Goal: Task Accomplishment & Management: Manage account settings

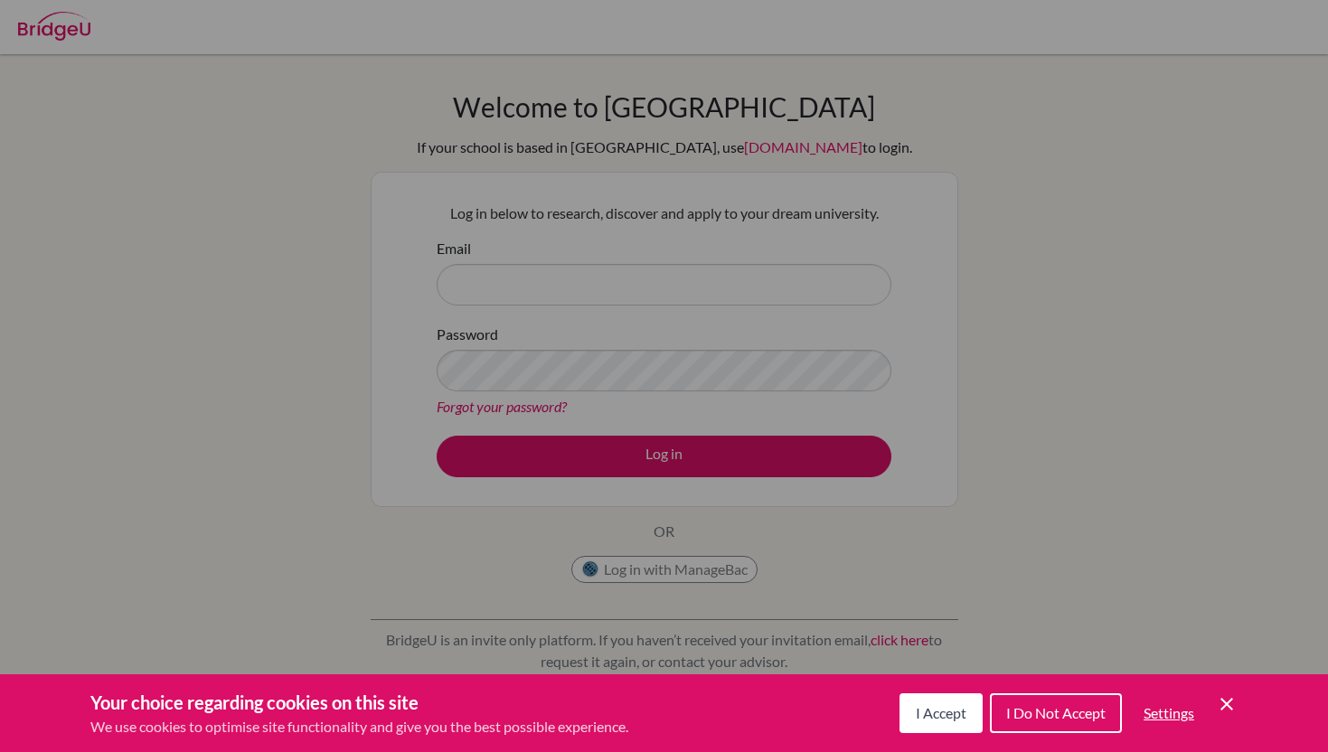
click at [806, 148] on div "Cookie Preferences" at bounding box center [664, 376] width 1328 height 752
click at [912, 687] on div "Your choice regarding cookies on this site We use cookies to optimise site func…" at bounding box center [664, 714] width 1328 height 78
click at [912, 707] on button "I Accept" at bounding box center [941, 714] width 83 height 40
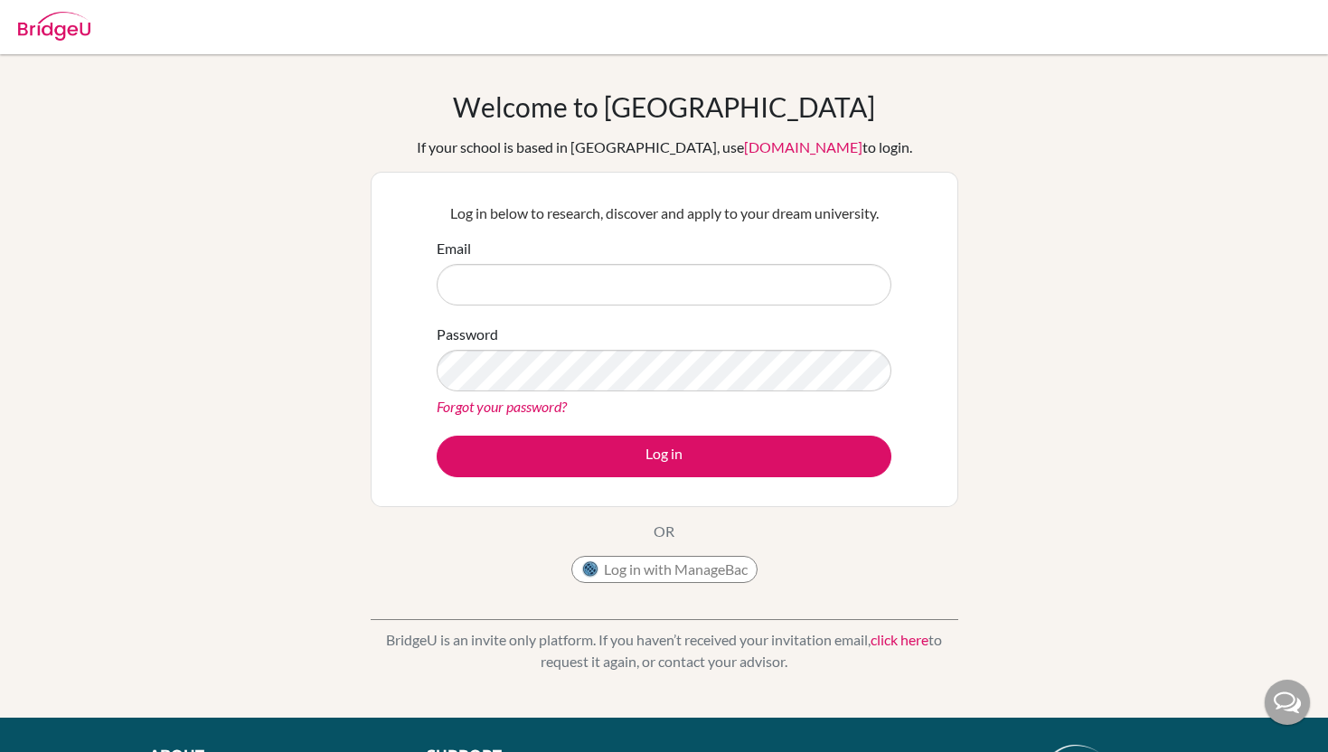
click at [524, 198] on div "Log in below to research, discover and apply to your dream university. Email Pa…" at bounding box center [664, 340] width 477 height 298
click at [497, 288] on input "Email" at bounding box center [664, 285] width 455 height 42
paste input "[EMAIL_ADDRESS][PERSON_NAME][DOMAIN_NAME]"
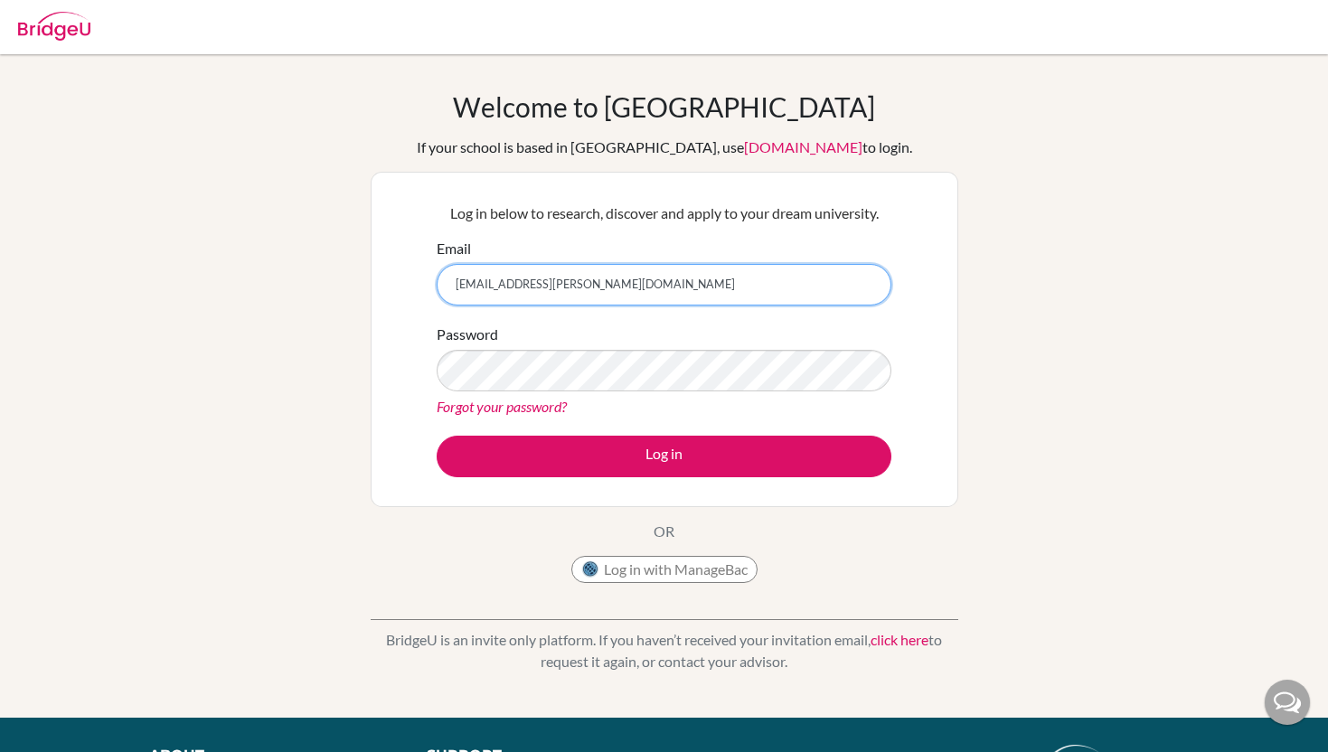
type input "yeting.lee@students.aobajapan.jp"
click at [521, 398] on link "Forgot your password?" at bounding box center [502, 406] width 130 height 17
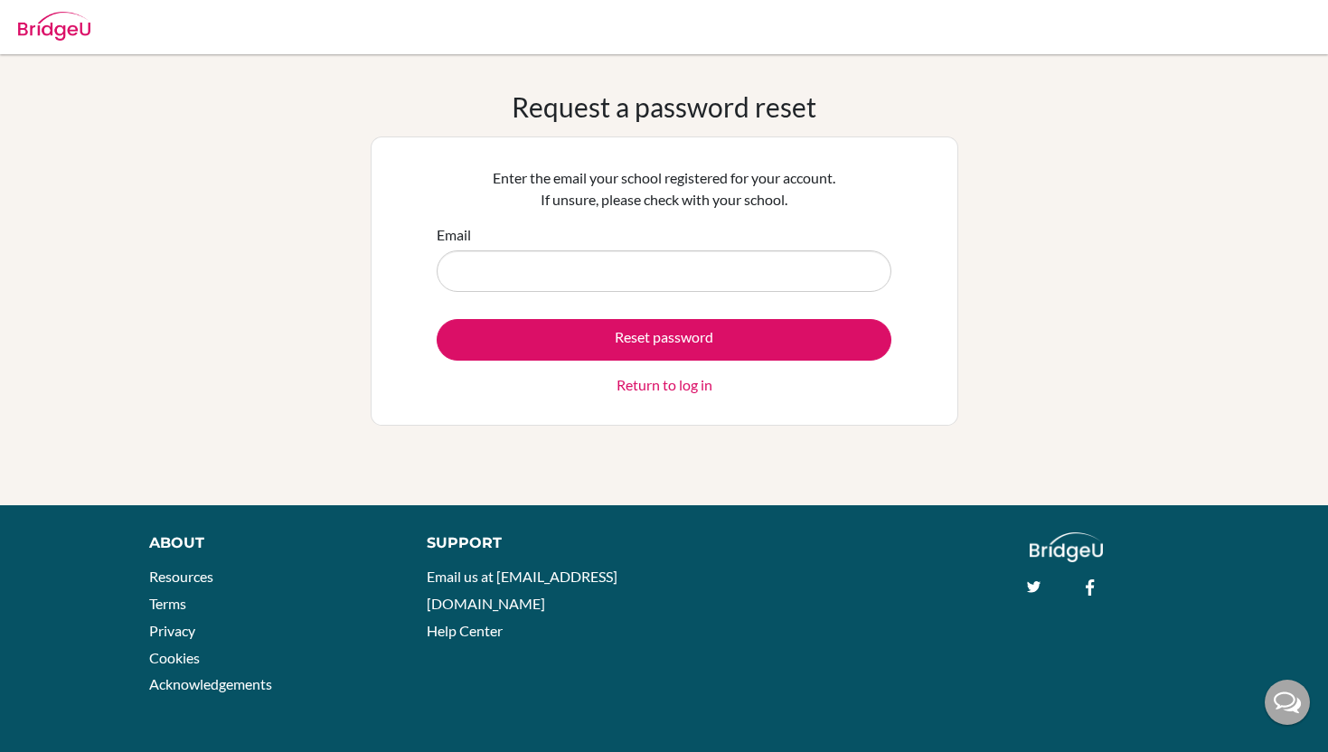
type input "Y"
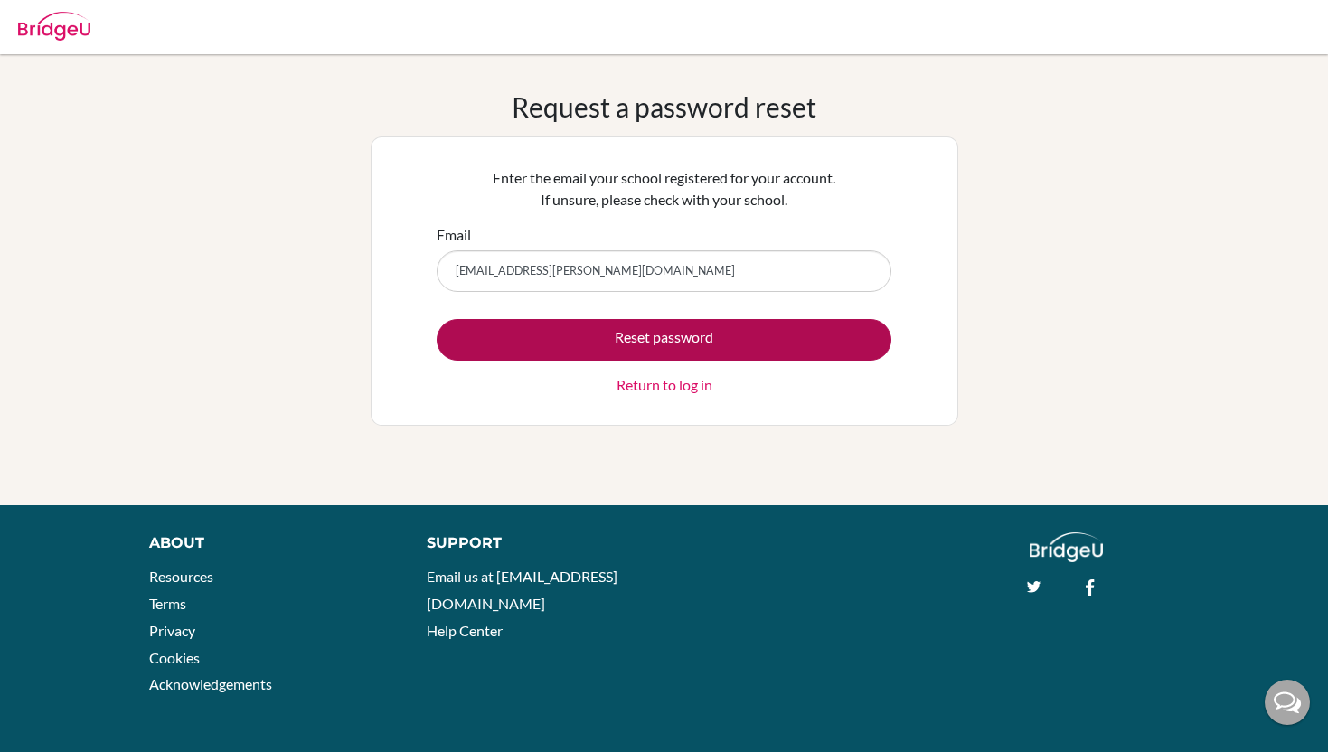
type input "[EMAIL_ADDRESS][PERSON_NAME][DOMAIN_NAME]"
click at [553, 330] on button "Reset password" at bounding box center [664, 340] width 455 height 42
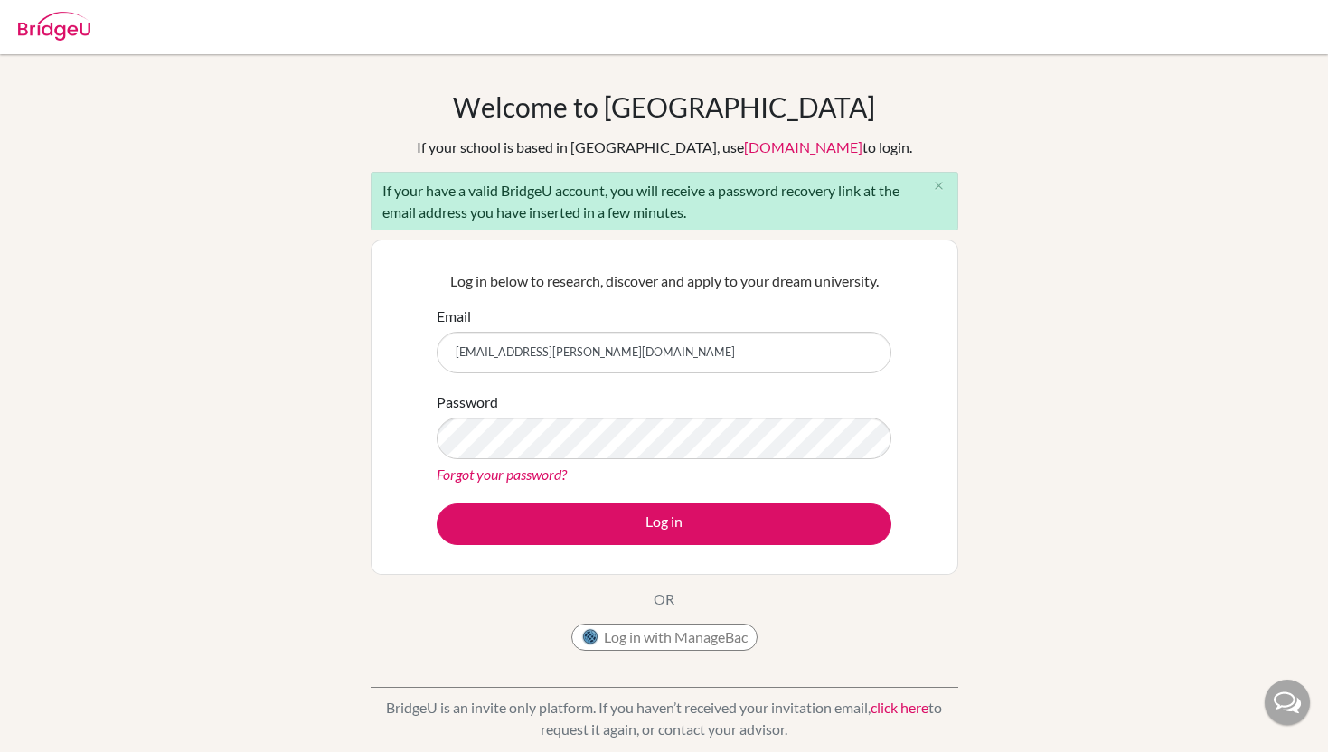
type input "[EMAIL_ADDRESS][PERSON_NAME][DOMAIN_NAME]"
click at [437, 504] on button "Log in" at bounding box center [664, 525] width 455 height 42
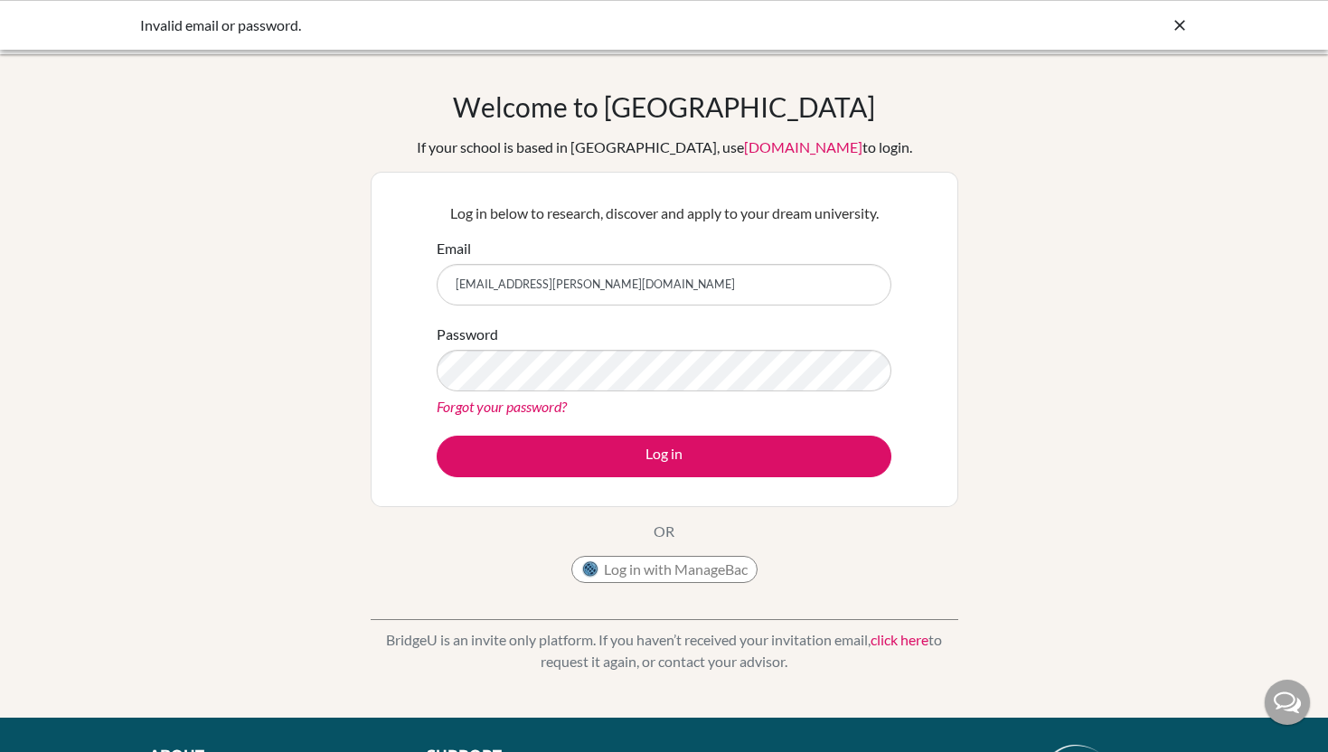
click at [495, 409] on link "Forgot your password?" at bounding box center [502, 406] width 130 height 17
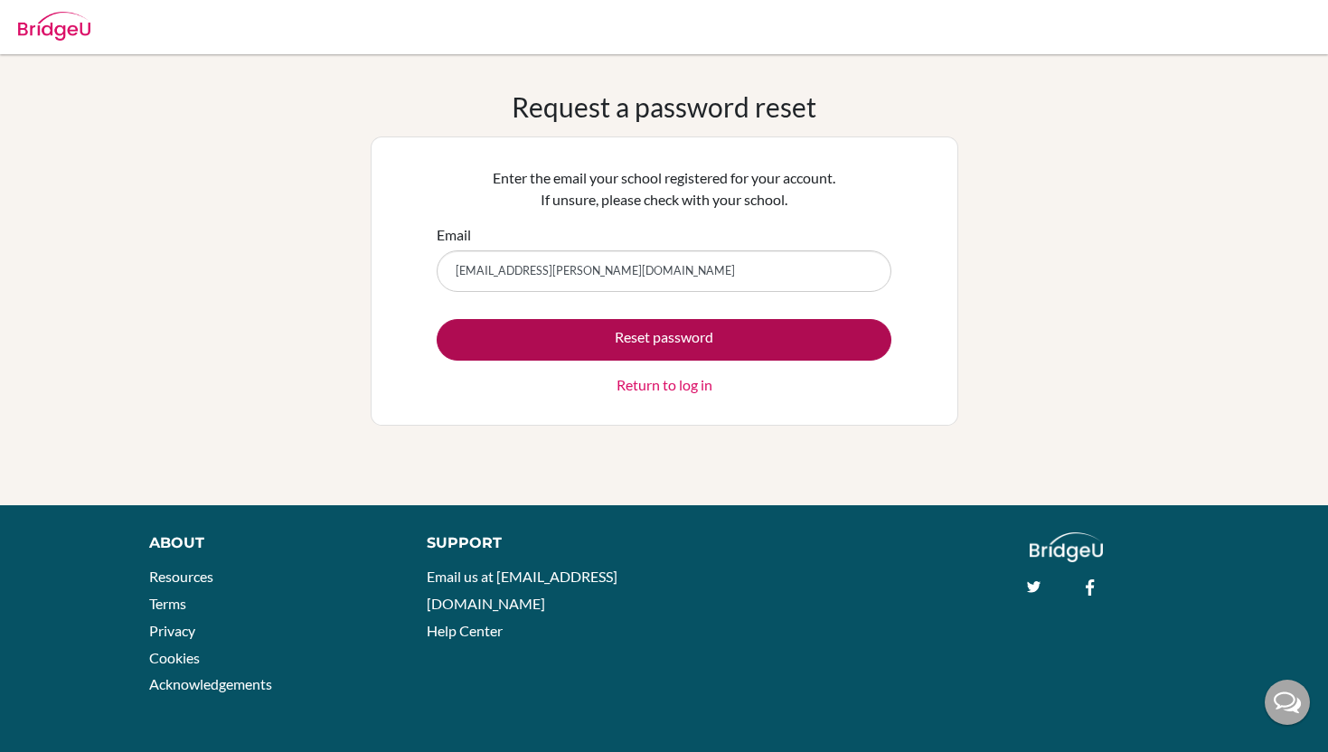
type input "yeting.lee@students.aobajapan.jp"
click at [593, 334] on button "Reset password" at bounding box center [664, 340] width 455 height 42
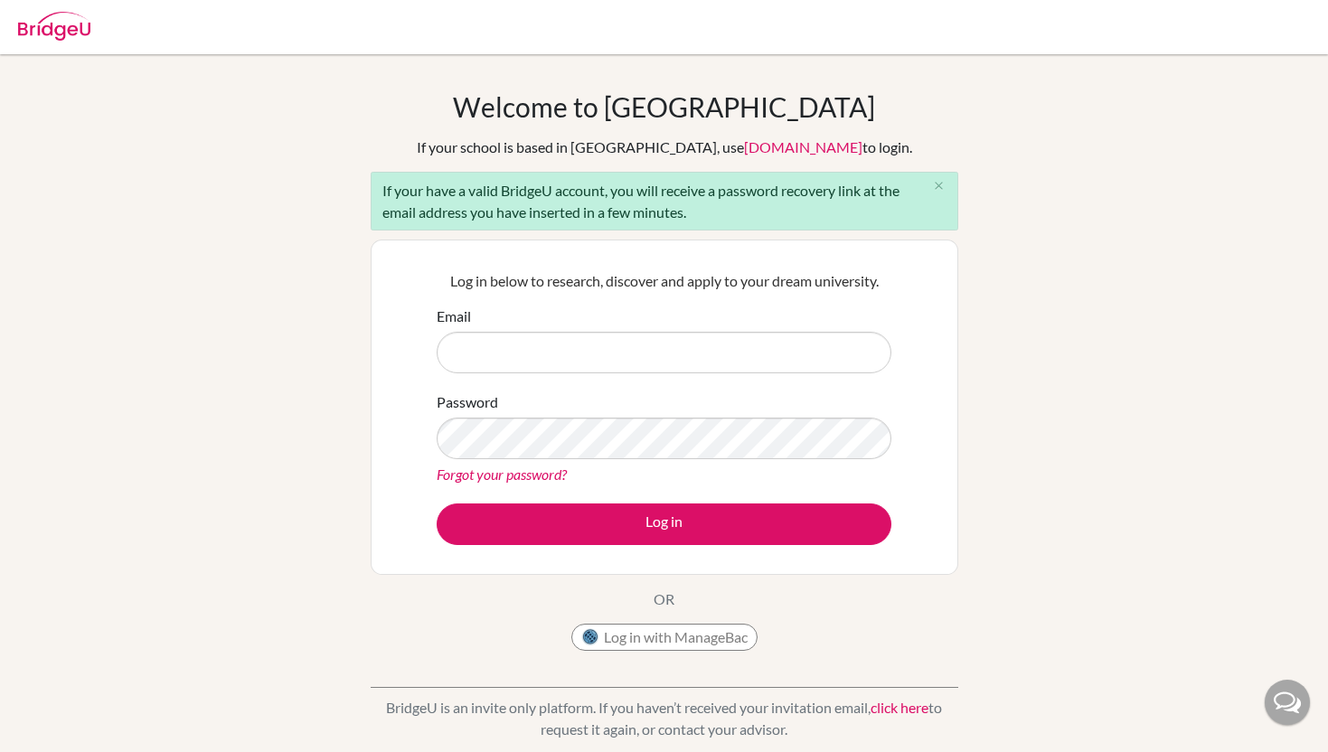
drag, startPoint x: 558, startPoint y: 196, endPoint x: 836, endPoint y: 213, distance: 279.0
click at [836, 213] on div "If your have a valid BridgeU account, you will receive a password recovery link…" at bounding box center [665, 201] width 588 height 59
click at [638, 200] on div "If your have a valid BridgeU account, you will receive a password recovery link…" at bounding box center [665, 201] width 588 height 59
click at [524, 468] on link "Forgot your password?" at bounding box center [502, 474] width 130 height 17
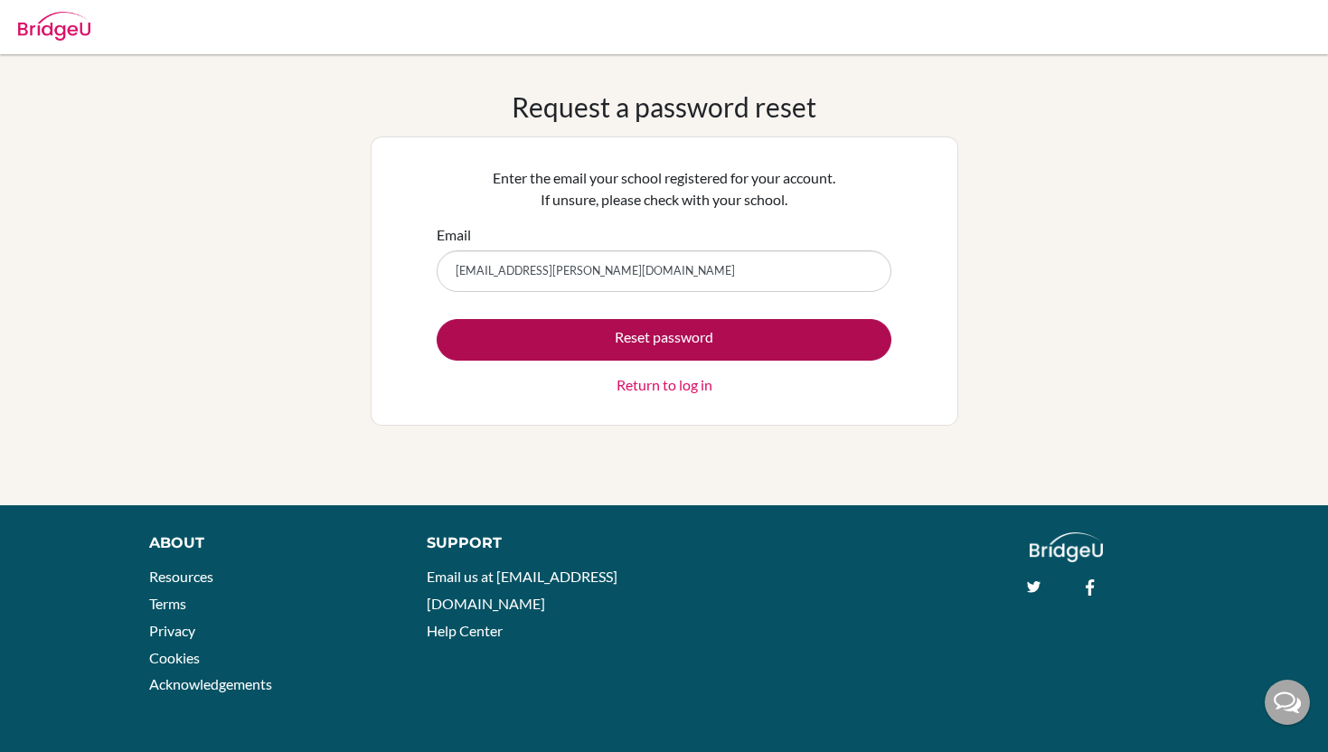
type input "[EMAIL_ADDRESS][PERSON_NAME][DOMAIN_NAME]"
click at [591, 344] on button "Reset password" at bounding box center [664, 340] width 455 height 42
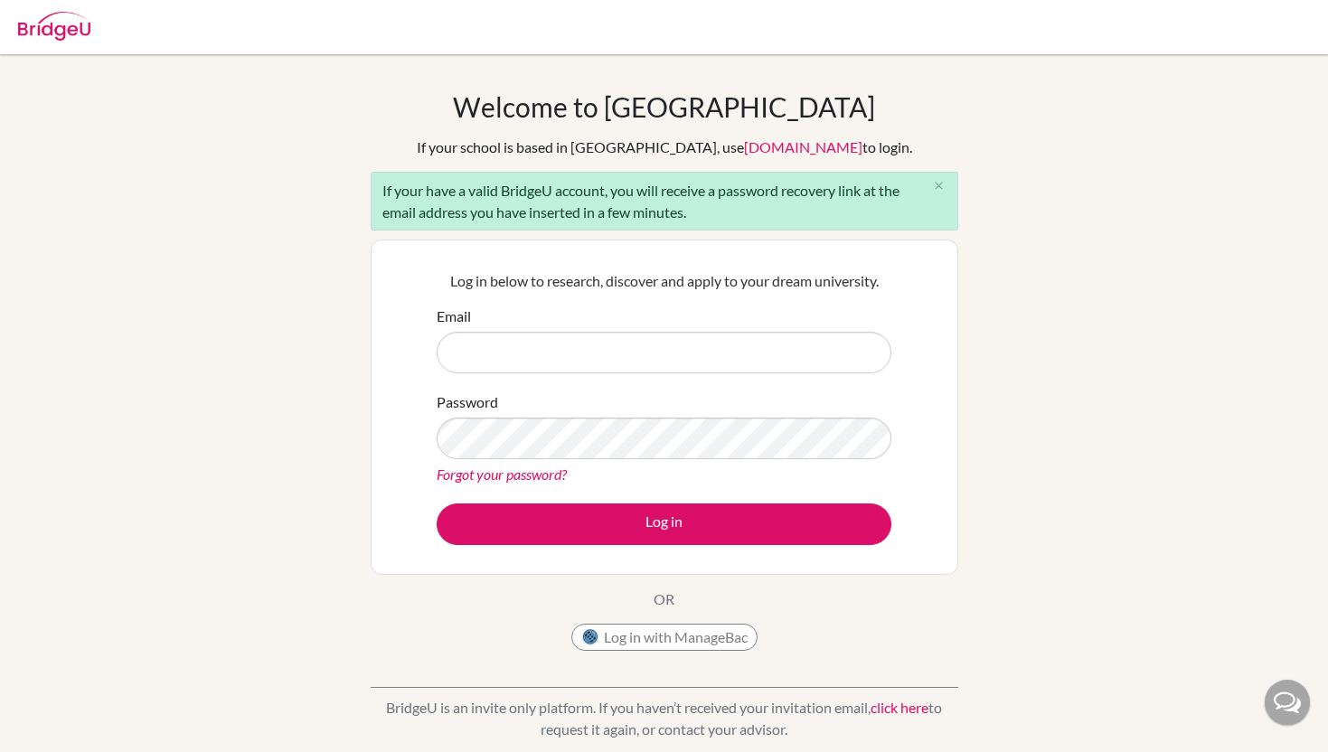
drag, startPoint x: 494, startPoint y: 192, endPoint x: 527, endPoint y: 224, distance: 46.7
click at [527, 224] on div "If your have a valid BridgeU account, you will receive a password recovery link…" at bounding box center [665, 201] width 588 height 59
click at [514, 344] on input "Email" at bounding box center [664, 353] width 455 height 42
type input "[EMAIL_ADDRESS][PERSON_NAME][DOMAIN_NAME]"
click at [516, 472] on link "Forgot your password?" at bounding box center [502, 474] width 130 height 17
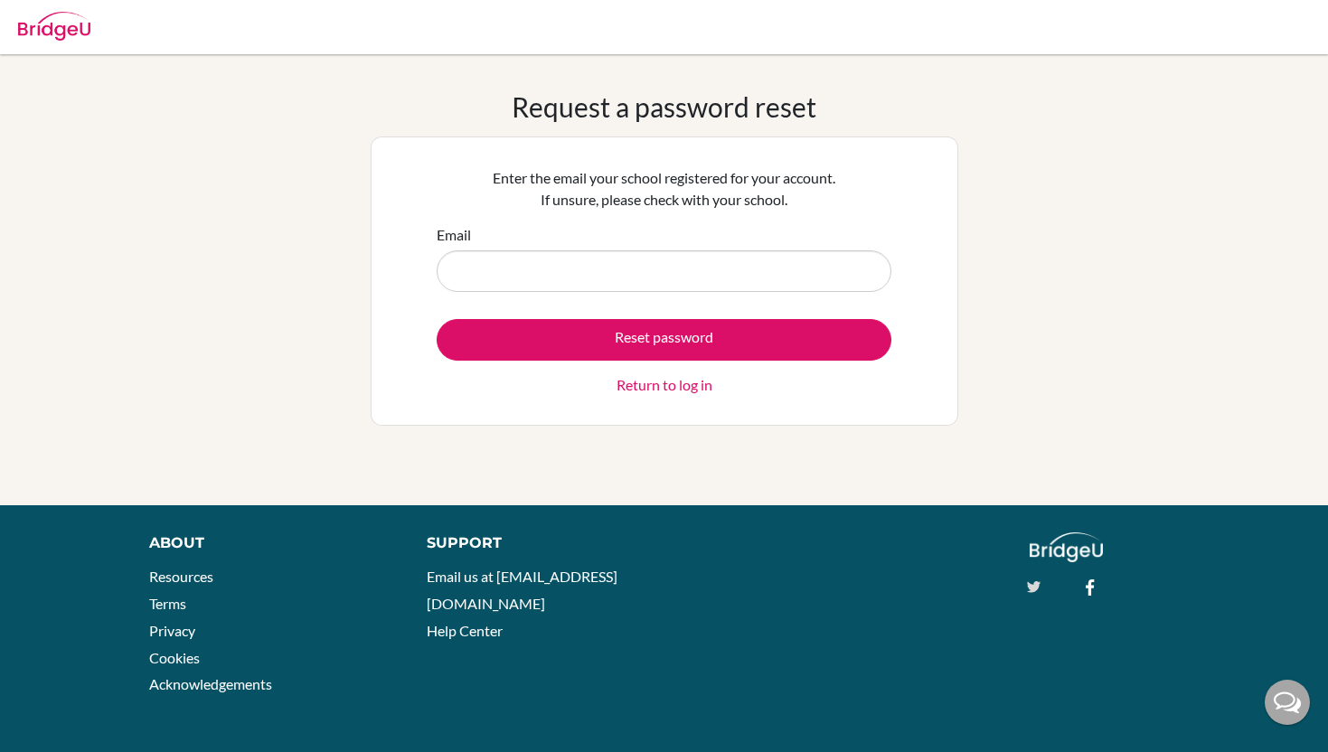
click at [1035, 590] on icon at bounding box center [1034, 587] width 14 height 12
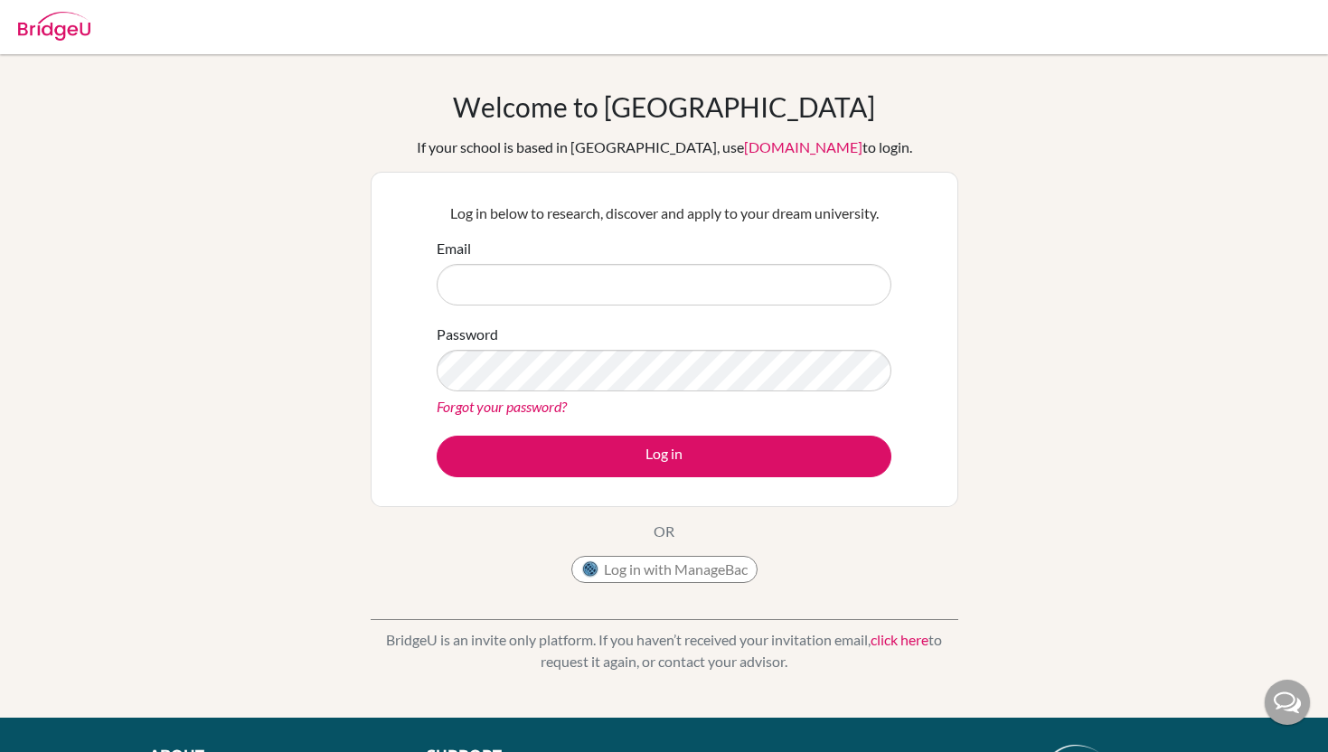
click at [532, 289] on input "Email" at bounding box center [664, 285] width 455 height 42
type input "[EMAIL_ADDRESS][PERSON_NAME][DOMAIN_NAME]"
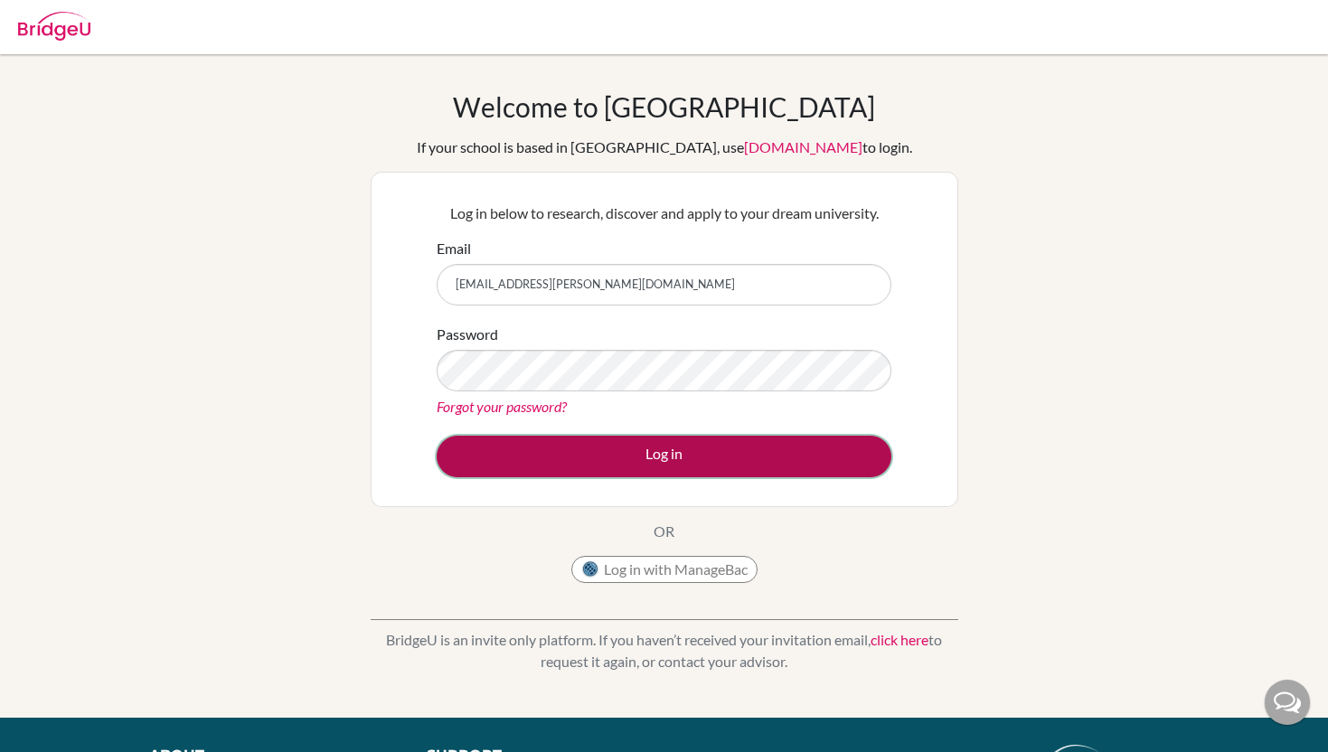
click at [572, 458] on button "Log in" at bounding box center [664, 457] width 455 height 42
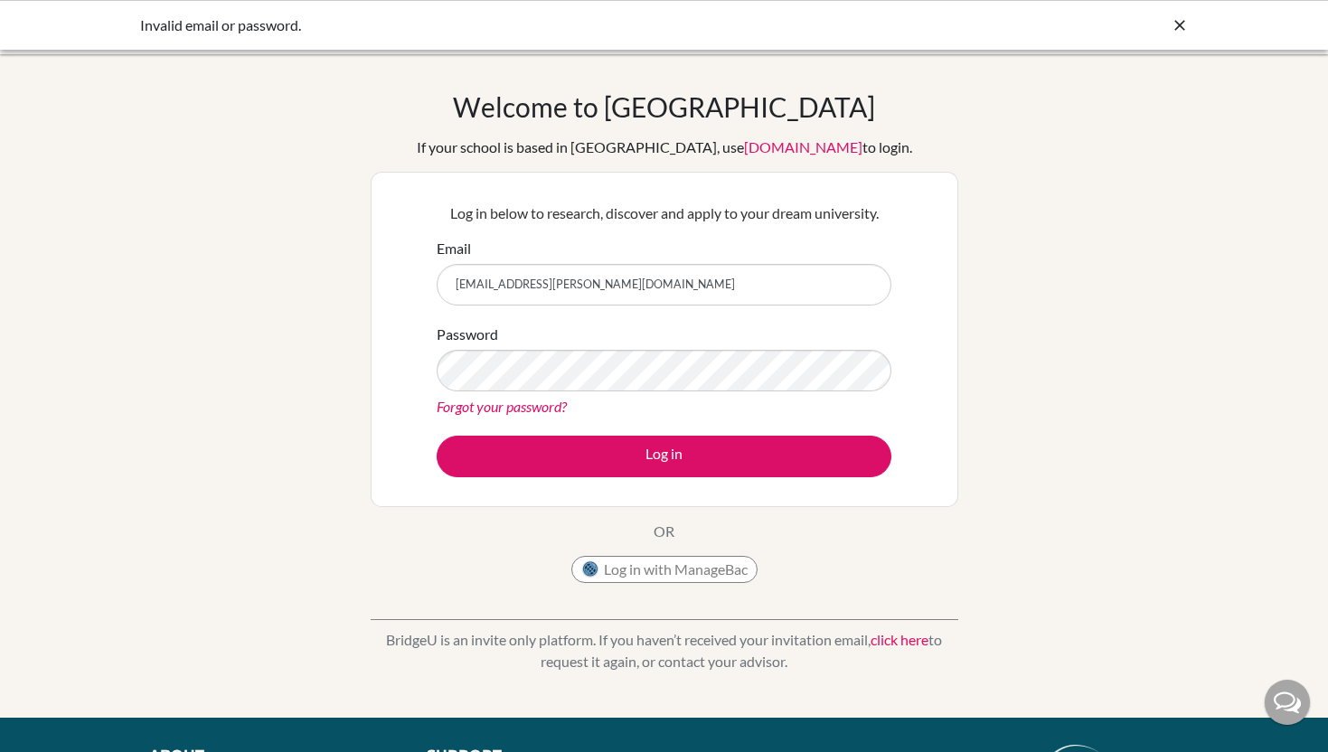
click at [551, 411] on link "Forgot your password?" at bounding box center [502, 406] width 130 height 17
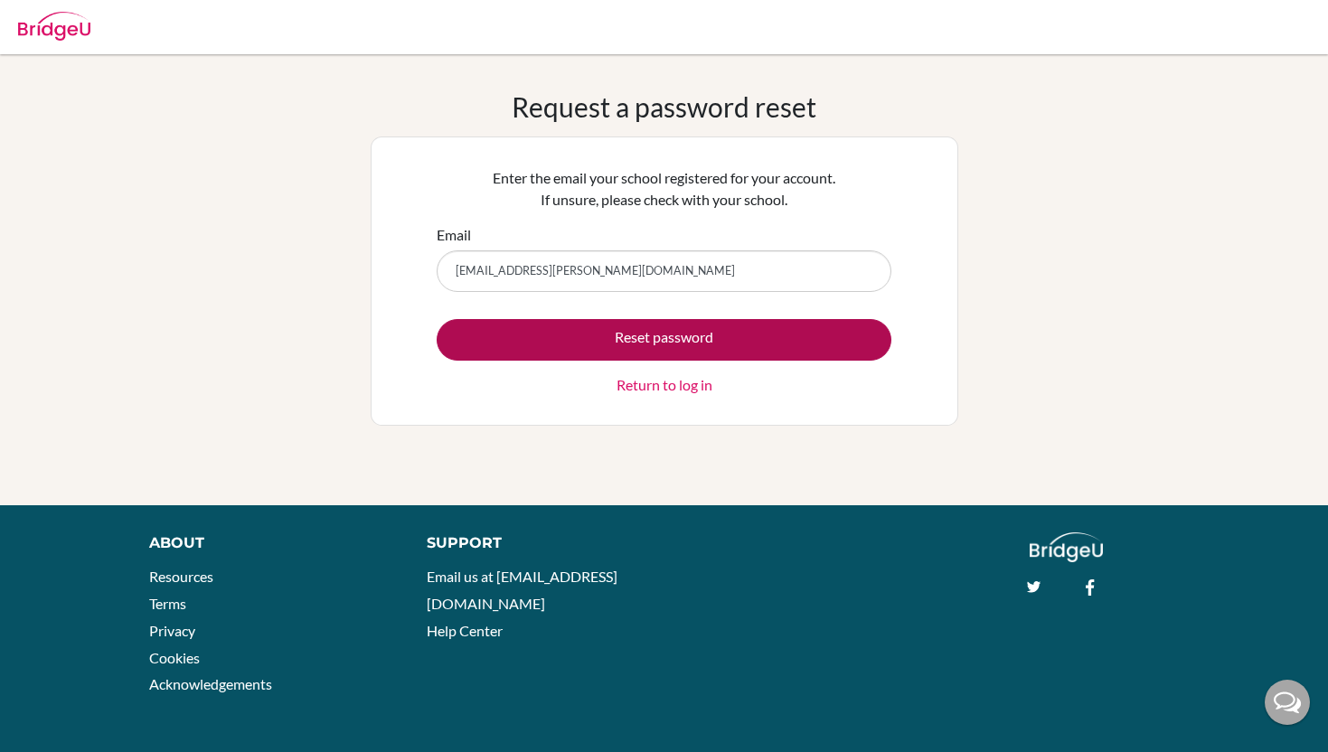
type input "[EMAIL_ADDRESS][PERSON_NAME][DOMAIN_NAME]"
click at [679, 345] on button "Reset password" at bounding box center [664, 340] width 455 height 42
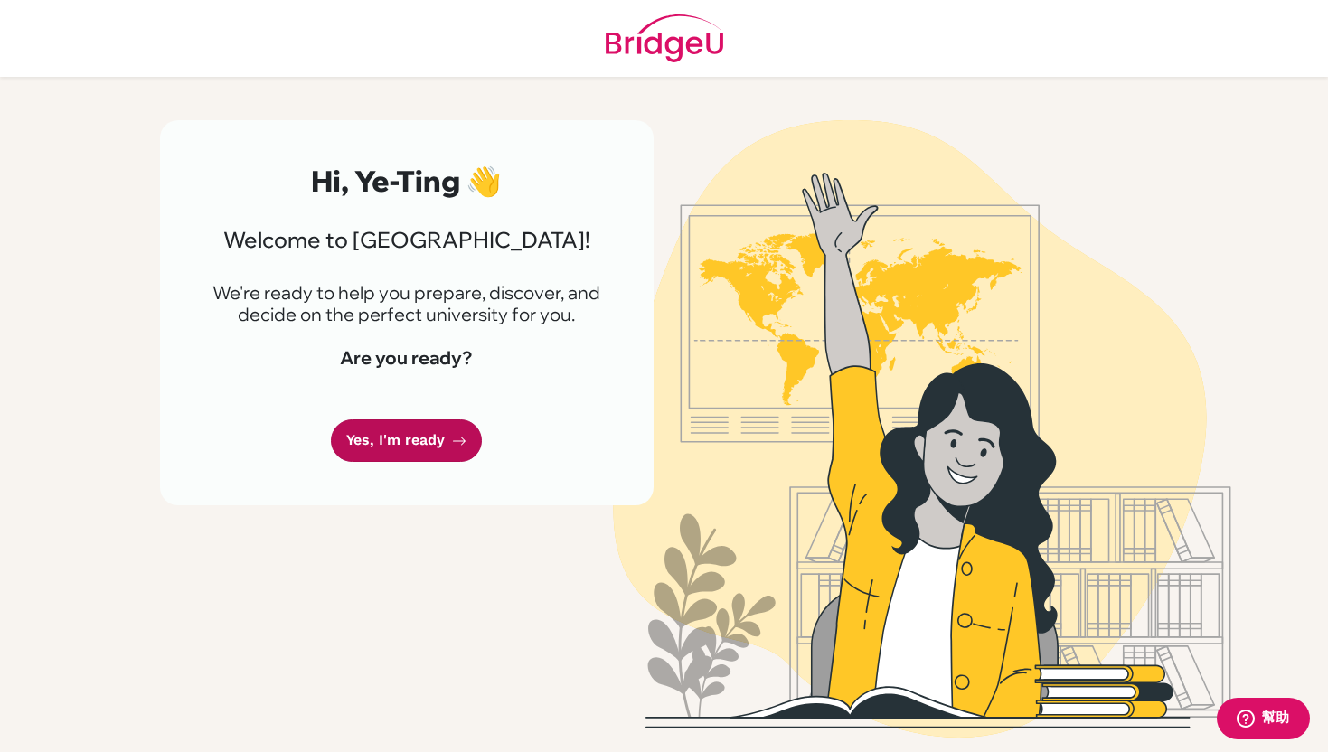
click at [390, 436] on link "Yes, I'm ready" at bounding box center [406, 441] width 151 height 43
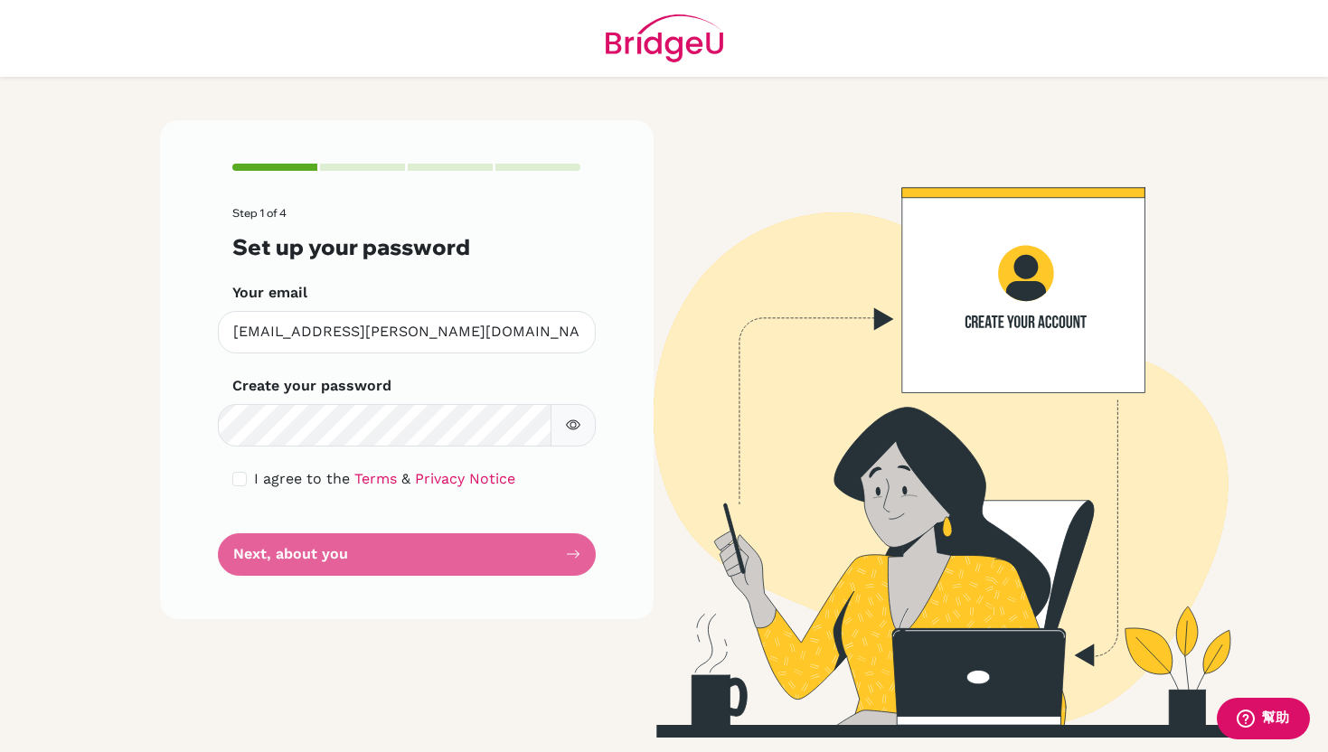
click at [254, 477] on span "I agree to the" at bounding box center [302, 478] width 96 height 17
click at [241, 476] on input "checkbox" at bounding box center [239, 479] width 14 height 14
checkbox input "true"
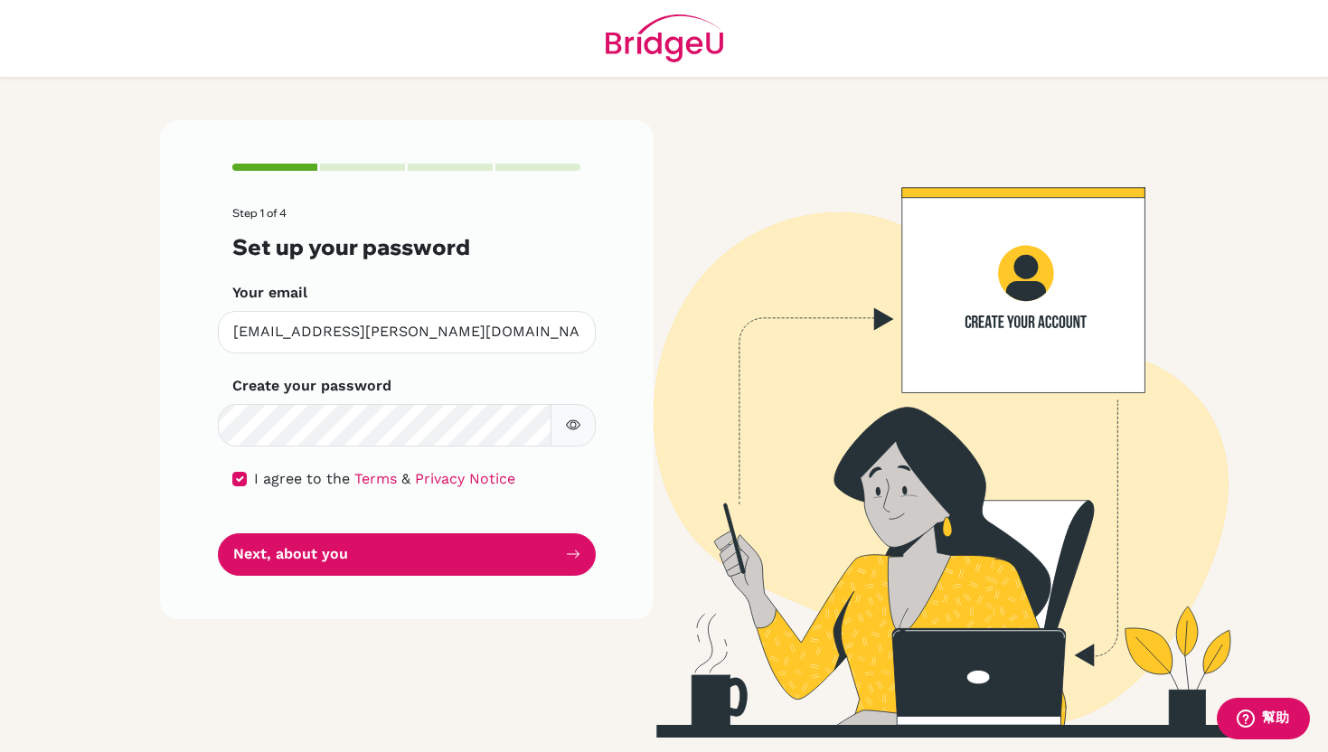
click at [314, 578] on div "Step 1 of 4 Set up your password Your email [EMAIL_ADDRESS][PERSON_NAME][DOMAIN…" at bounding box center [407, 369] width 494 height 499
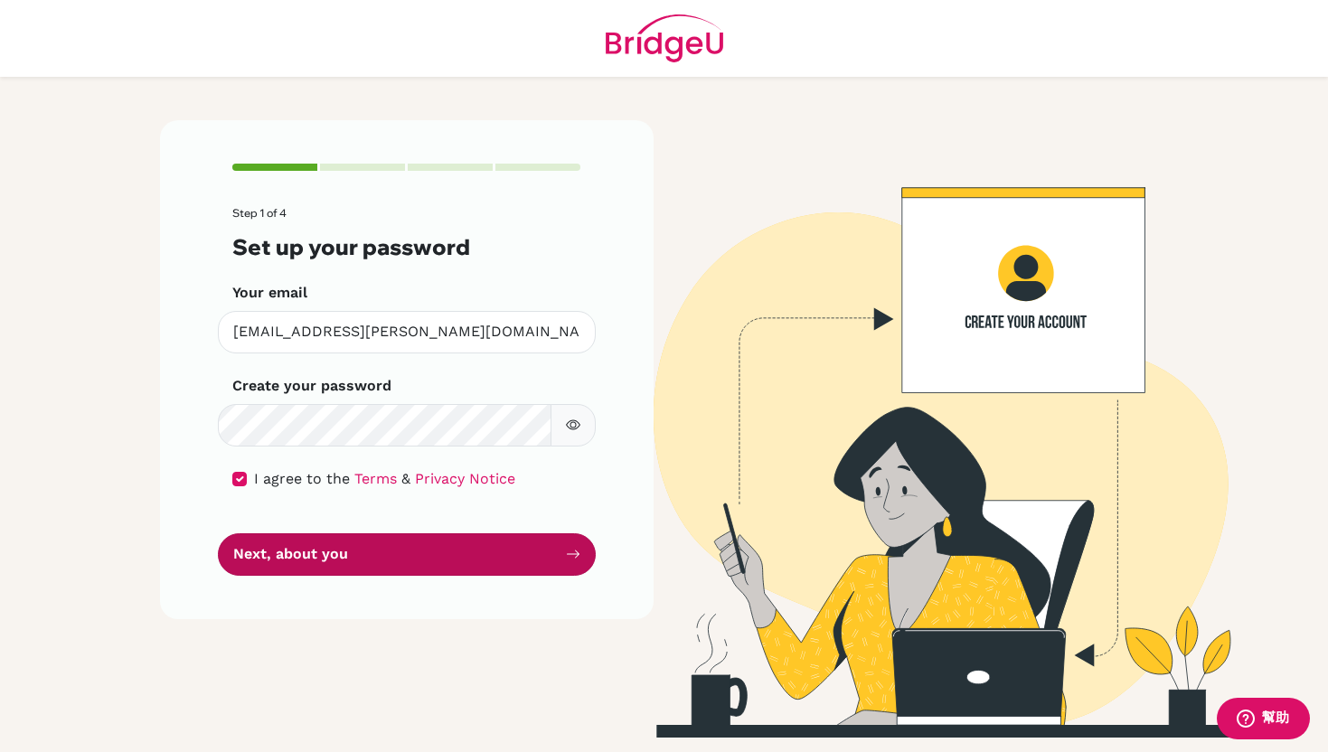
click at [314, 566] on button "Next, about you" at bounding box center [407, 555] width 378 height 43
